Goal: Task Accomplishment & Management: Manage account settings

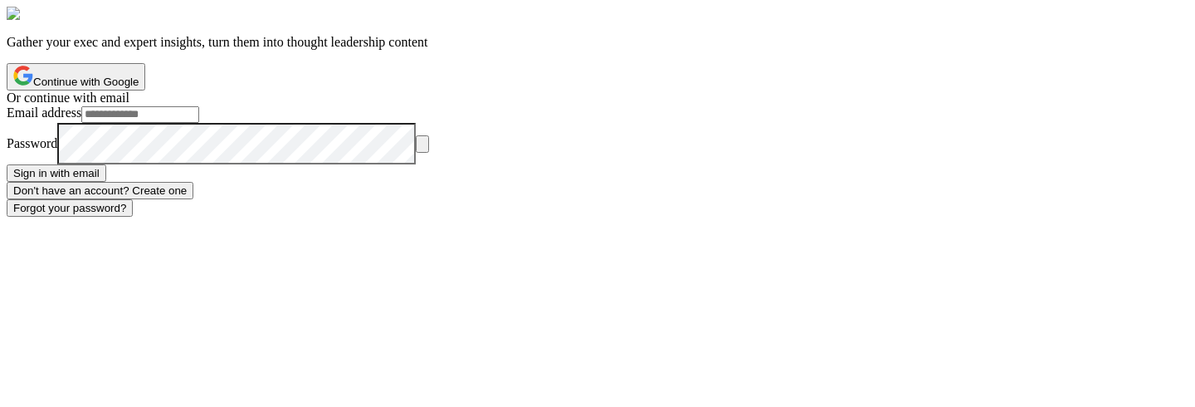
click at [145, 90] on button "Continue with Google" at bounding box center [76, 76] width 139 height 27
